Goal: Communication & Community: Answer question/provide support

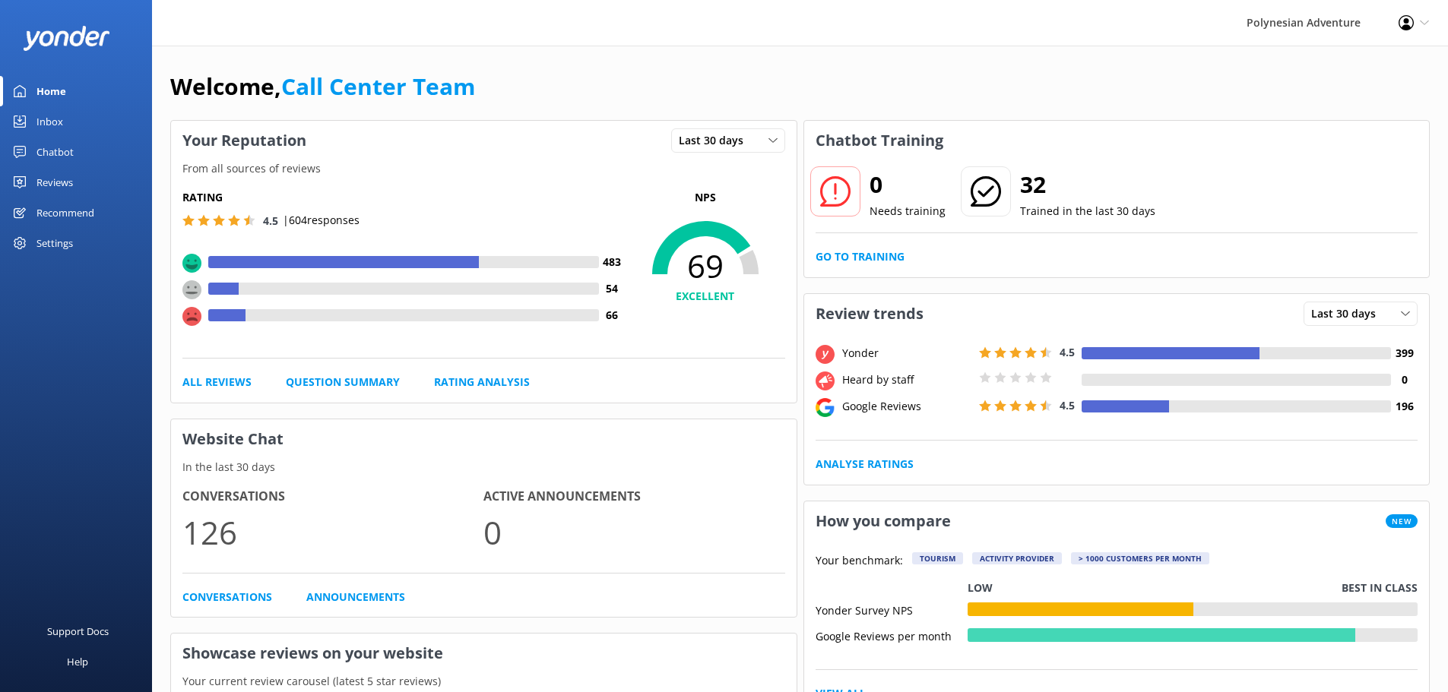
click at [93, 114] on link "Inbox" at bounding box center [76, 121] width 152 height 30
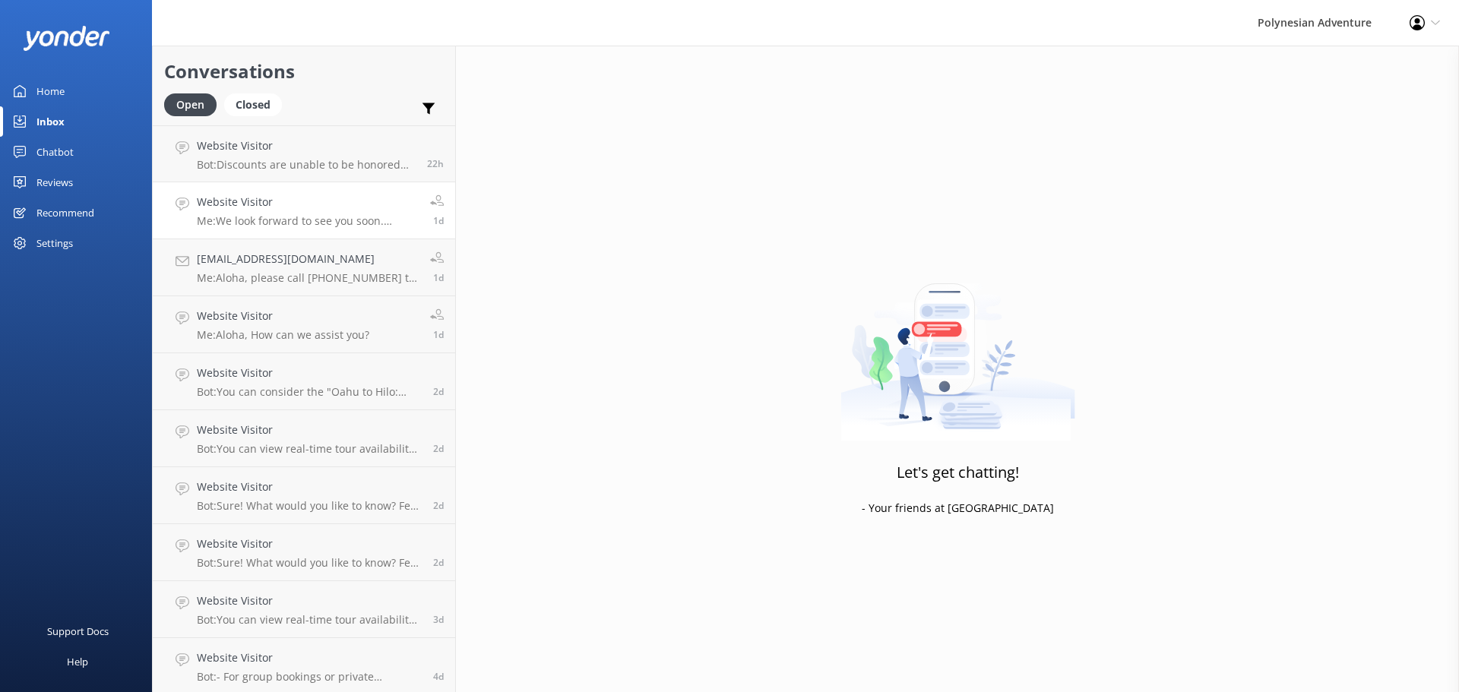
click at [351, 184] on link "Website Visitor Me: We look forward to see you soon. [PERSON_NAME] and have a g…" at bounding box center [304, 210] width 302 height 57
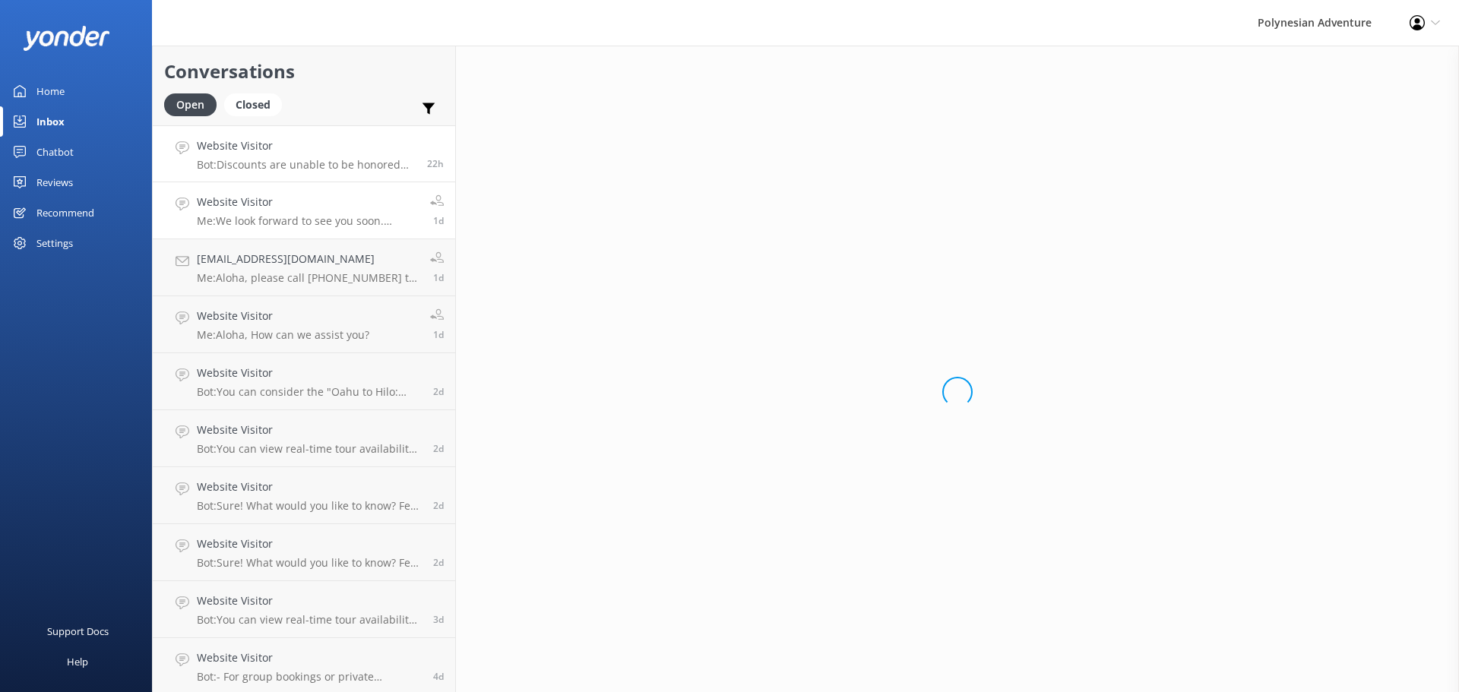
click at [344, 166] on p "Bot: Discounts are unable to be honored for bookings made through our website. …" at bounding box center [306, 165] width 219 height 14
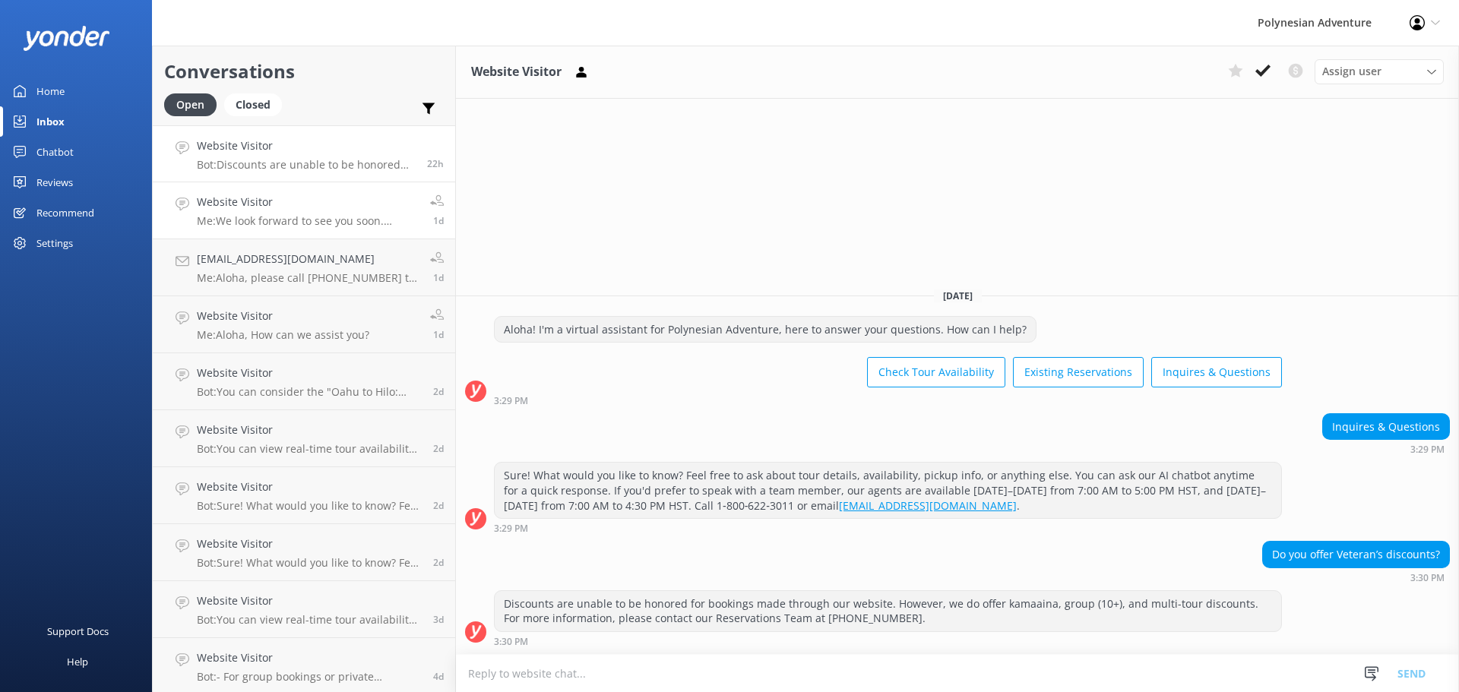
click at [344, 221] on p "Me: We look forward to see you soon. [PERSON_NAME] and have a great rest of you…" at bounding box center [308, 221] width 222 height 14
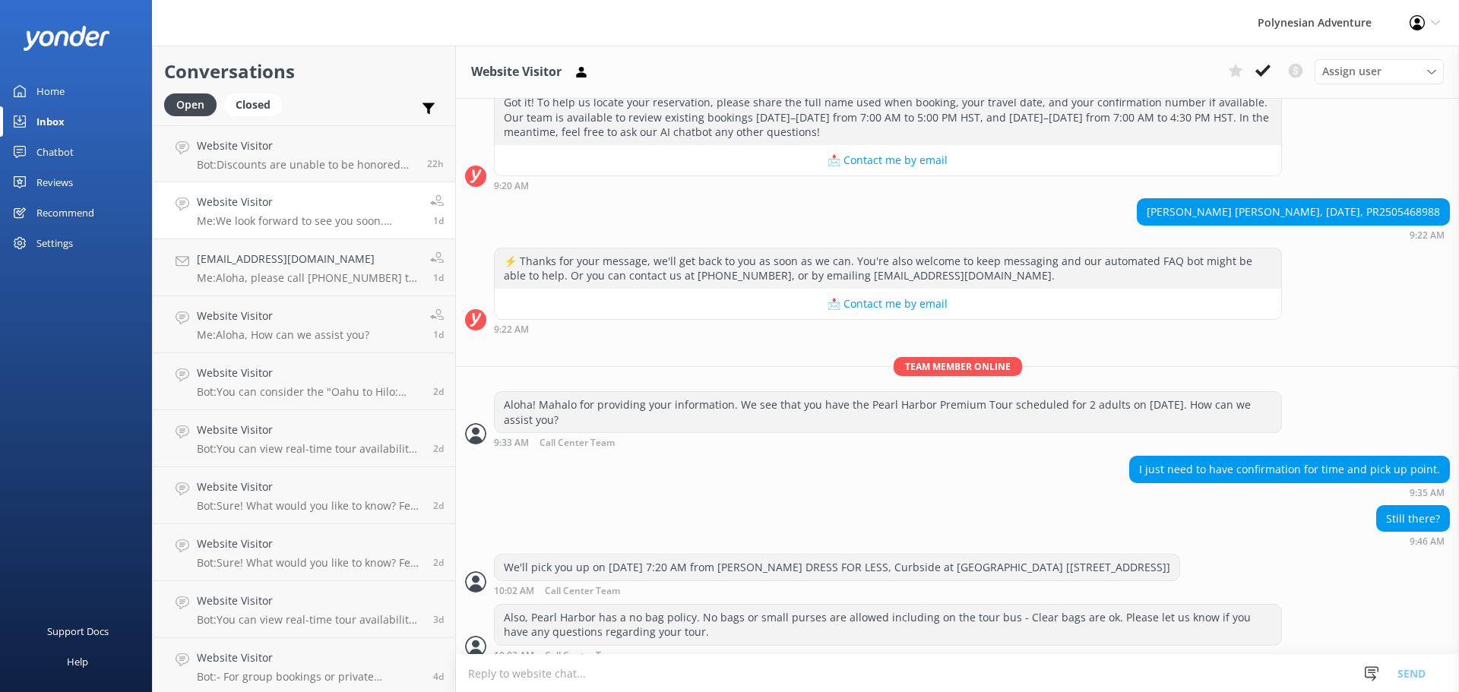
scroll to position [309, 0]
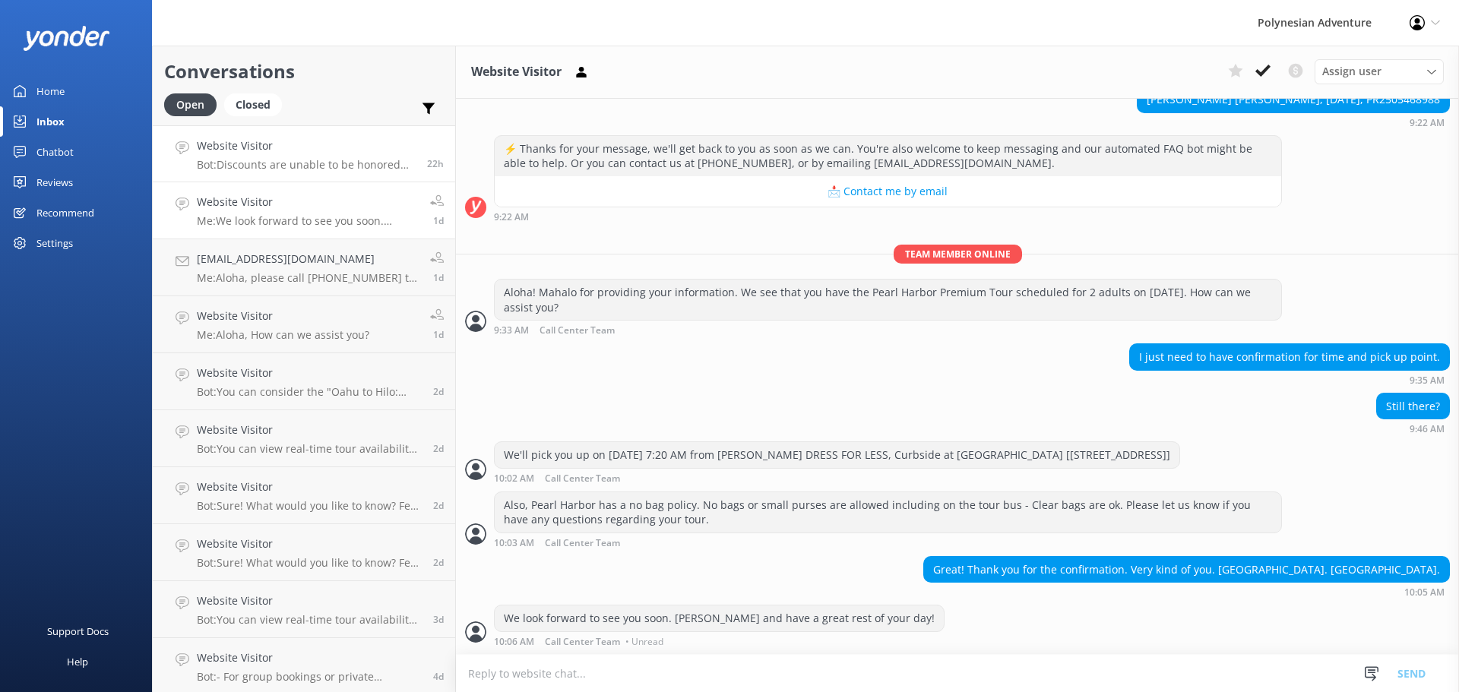
click at [252, 154] on h4 "Website Visitor" at bounding box center [306, 146] width 219 height 17
